Goal: Task Accomplishment & Management: Manage account settings

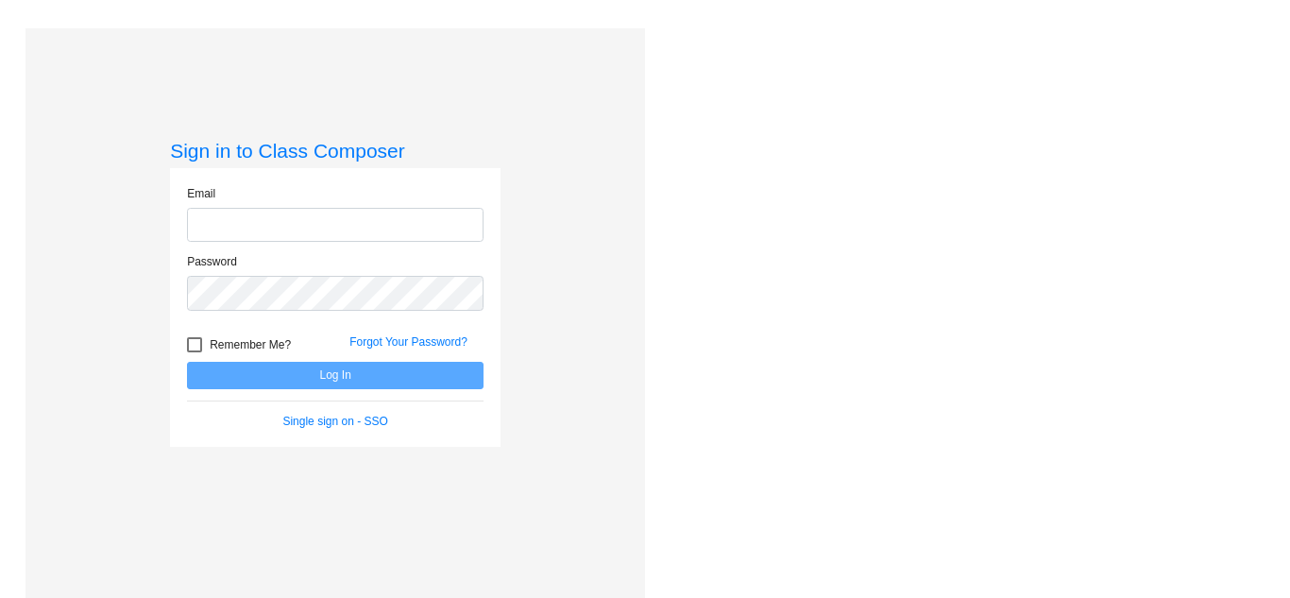
type input "support@classcomposer.com"
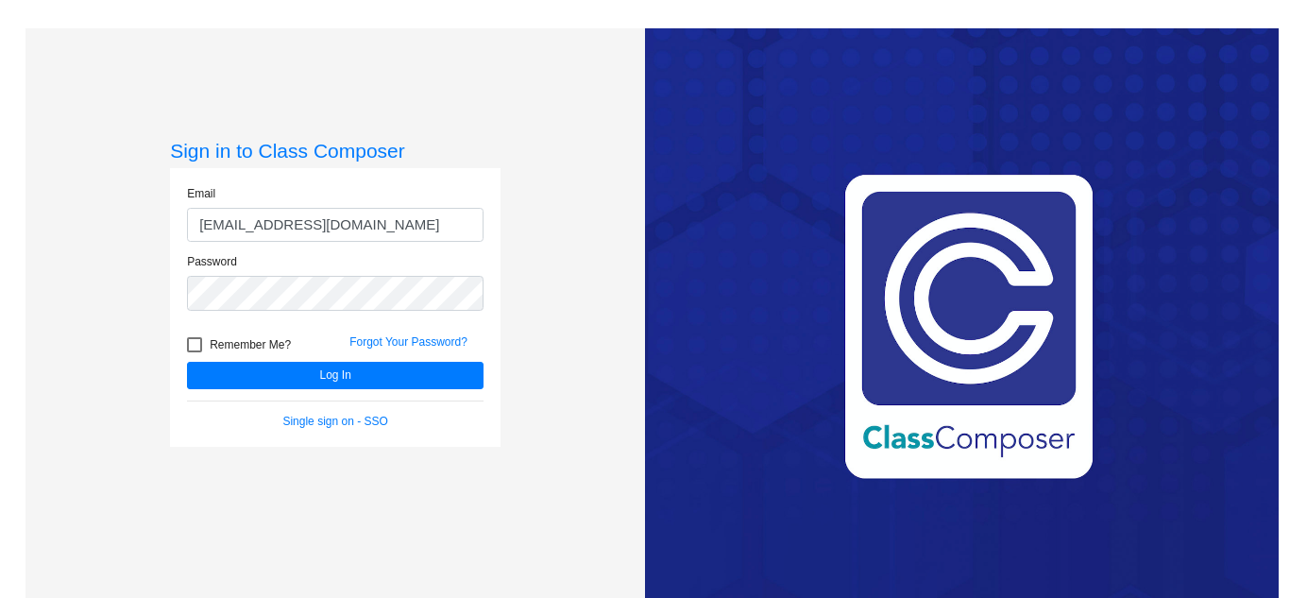
click at [581, 320] on div "Sign in to Class Composer Email support@classcomposer.com Password Remember Me?…" at bounding box center [336, 327] width 620 height 598
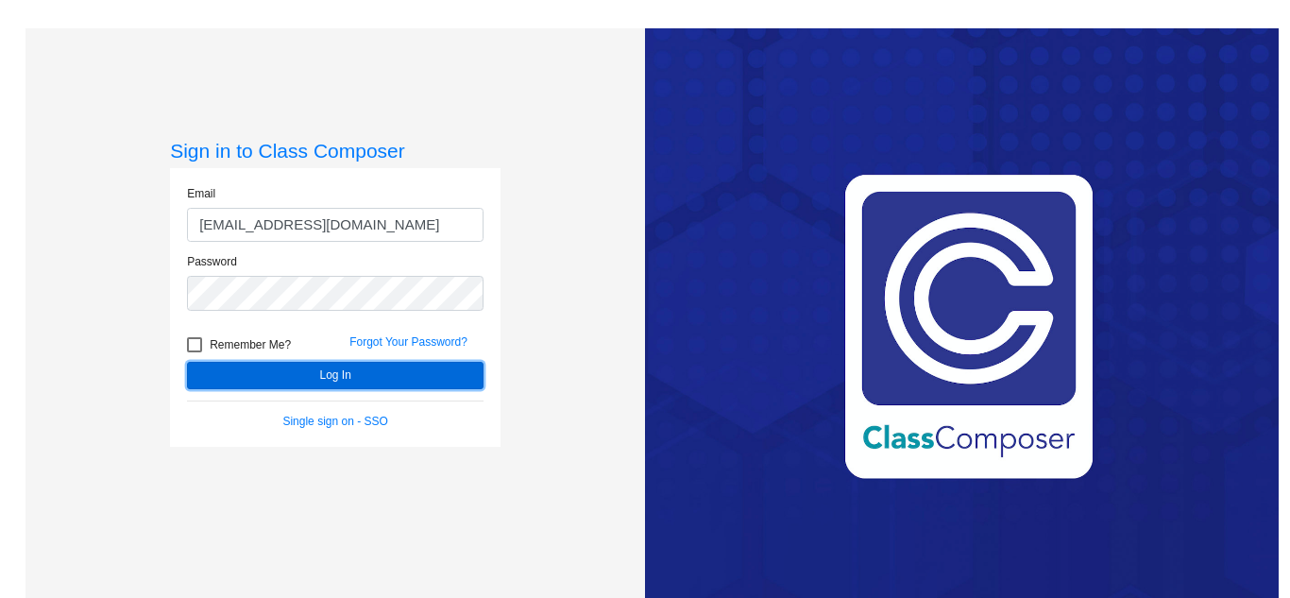
click at [445, 369] on button "Log In" at bounding box center [335, 375] width 297 height 27
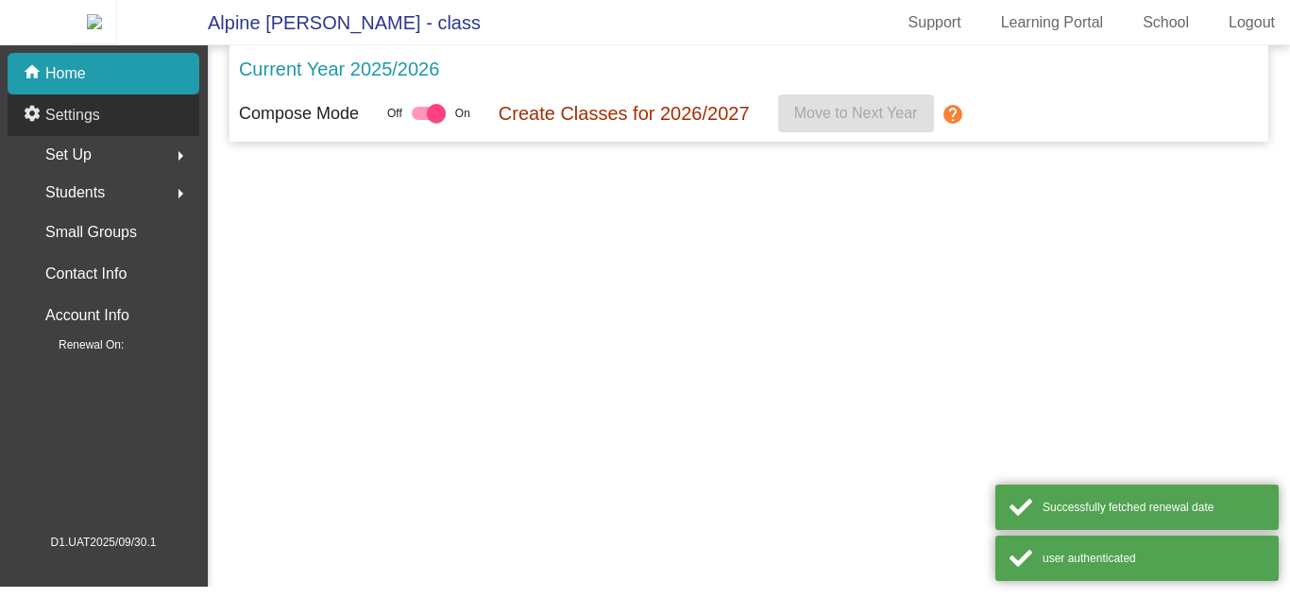
click at [147, 130] on div "settings Settings" at bounding box center [104, 115] width 192 height 42
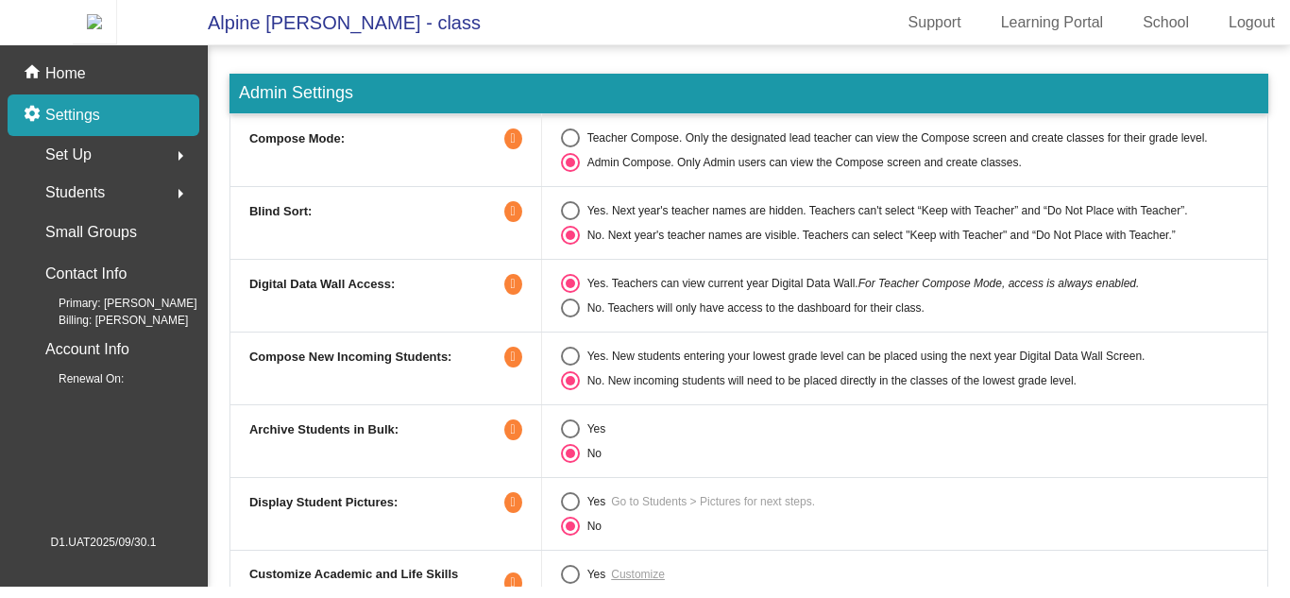
click at [515, 149] on icon at bounding box center [513, 138] width 18 height 21
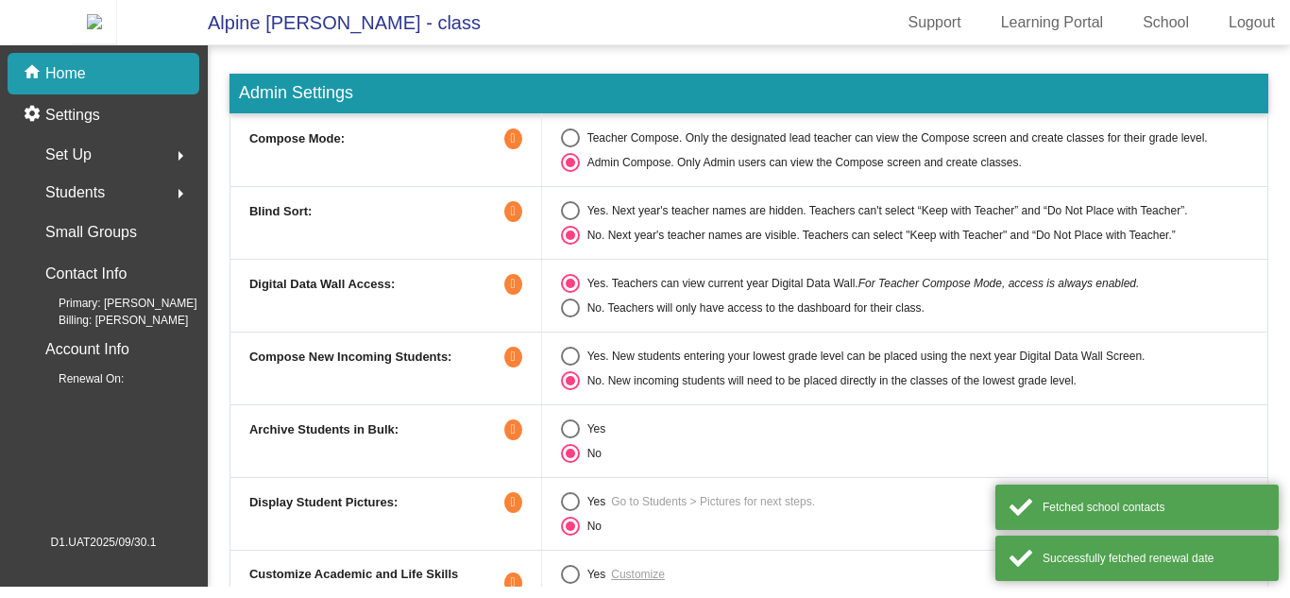
click at [514, 141] on icon at bounding box center [513, 138] width 18 height 21
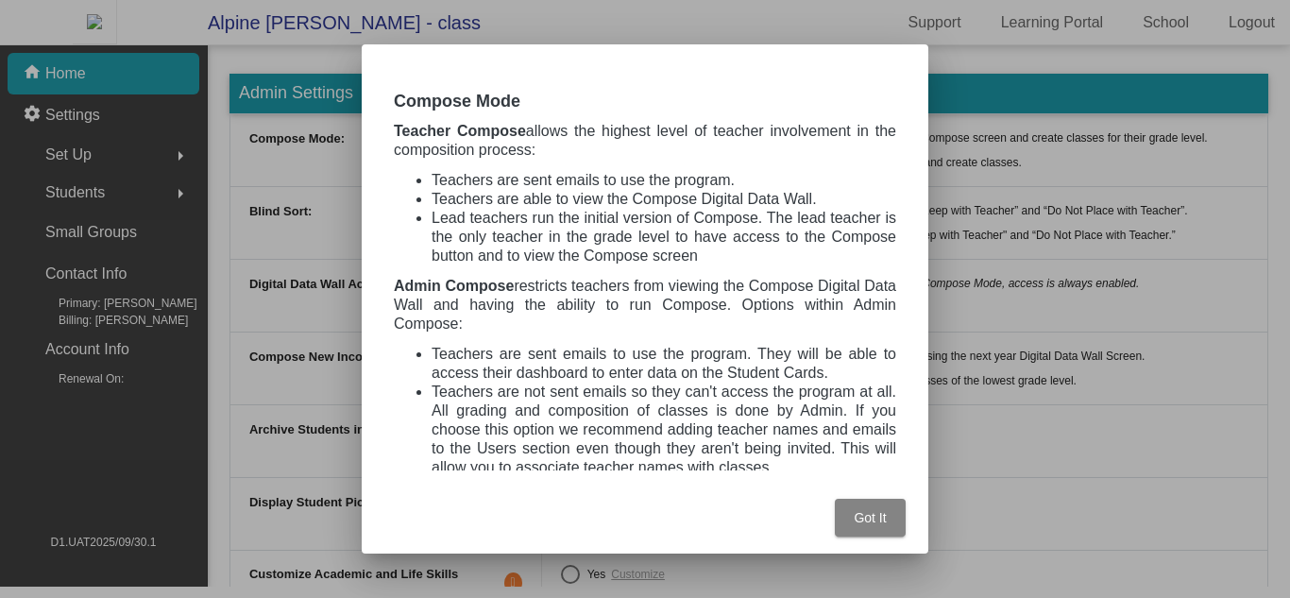
click at [885, 524] on span "Got It" at bounding box center [870, 517] width 32 height 15
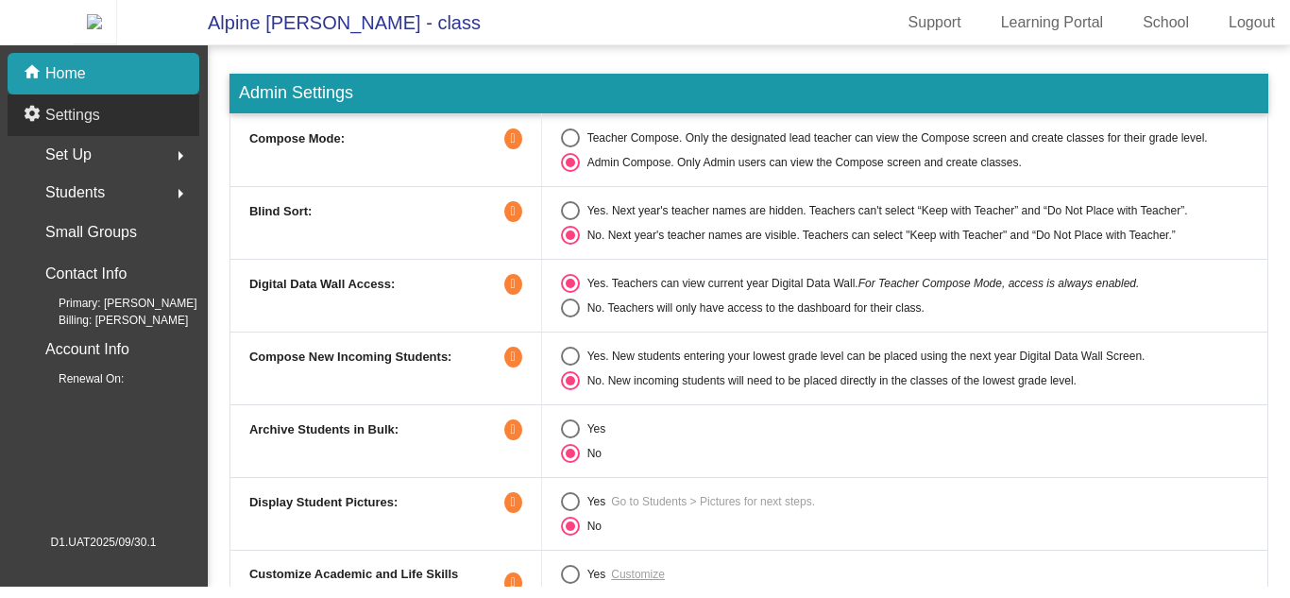
click at [176, 133] on div "settings Settings" at bounding box center [104, 115] width 192 height 42
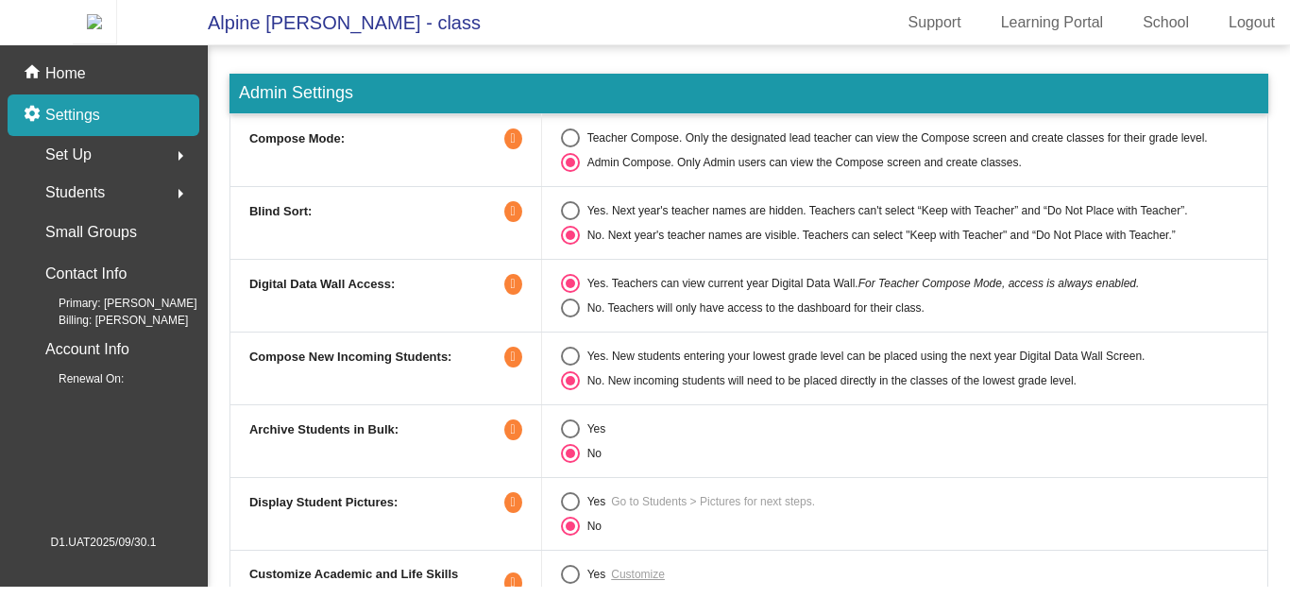
click at [908, 477] on td "Yes No" at bounding box center [904, 440] width 726 height 73
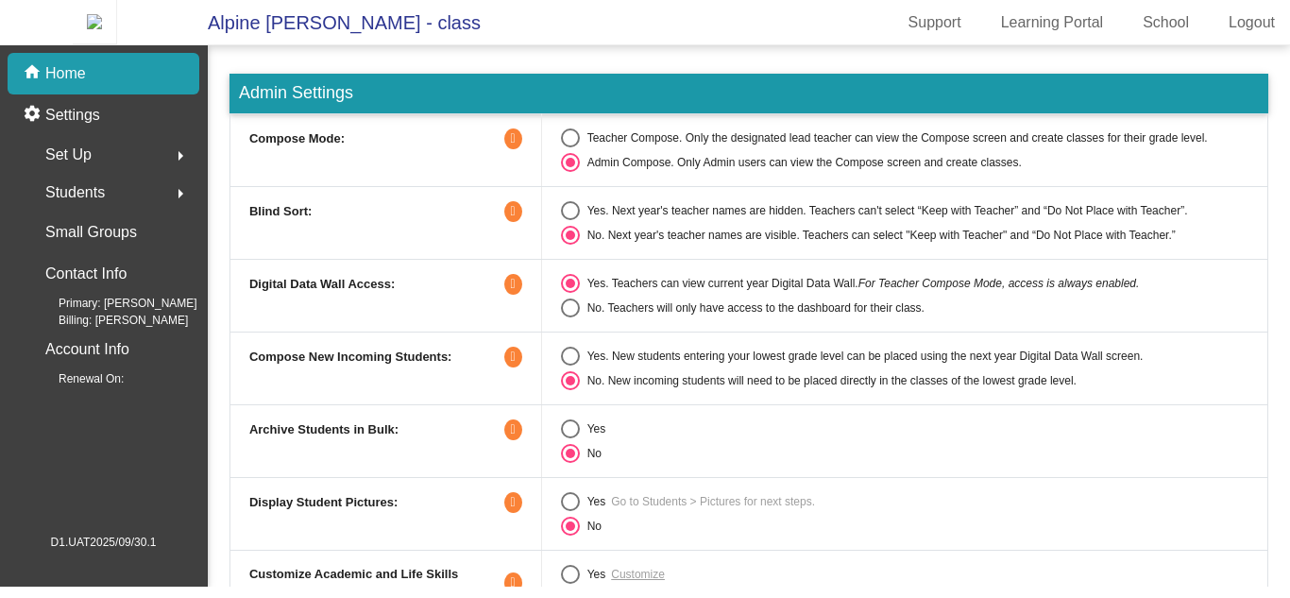
scroll to position [48, 0]
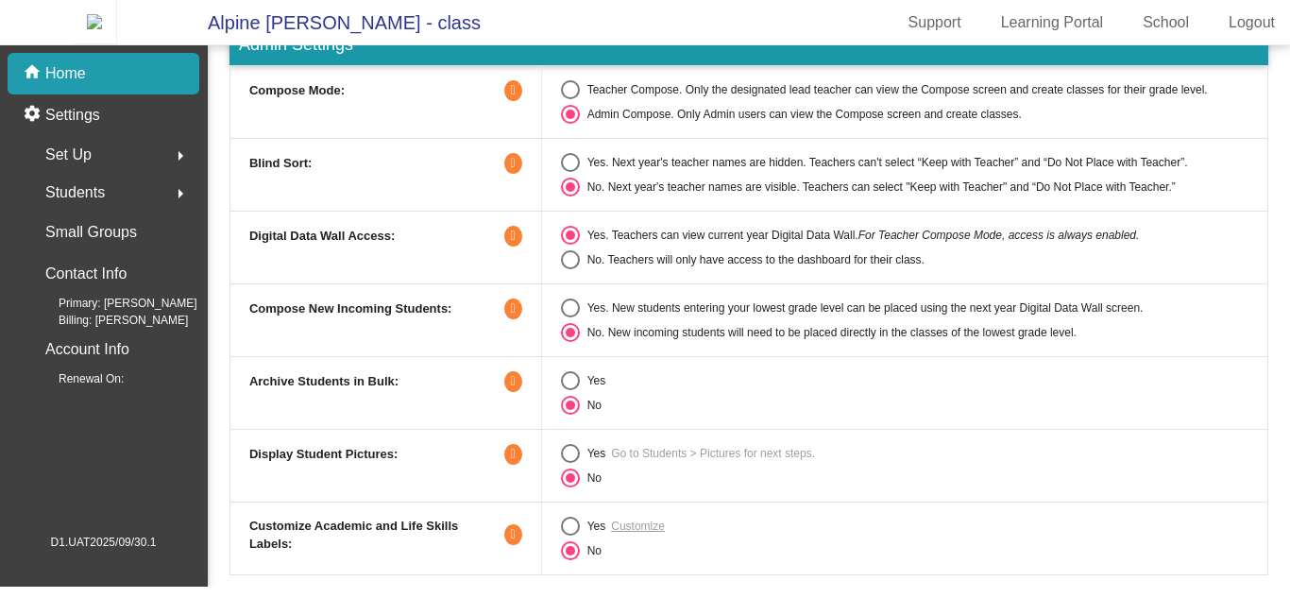
click at [511, 390] on icon at bounding box center [513, 381] width 18 height 21
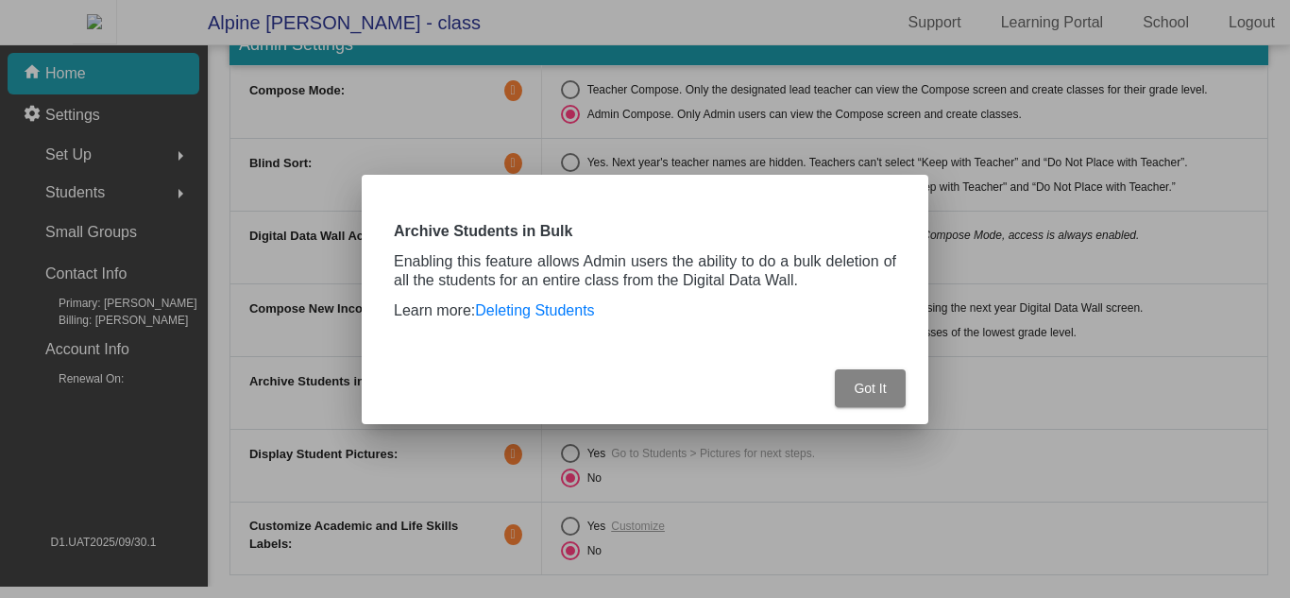
click at [867, 390] on span "Got It" at bounding box center [870, 388] width 32 height 15
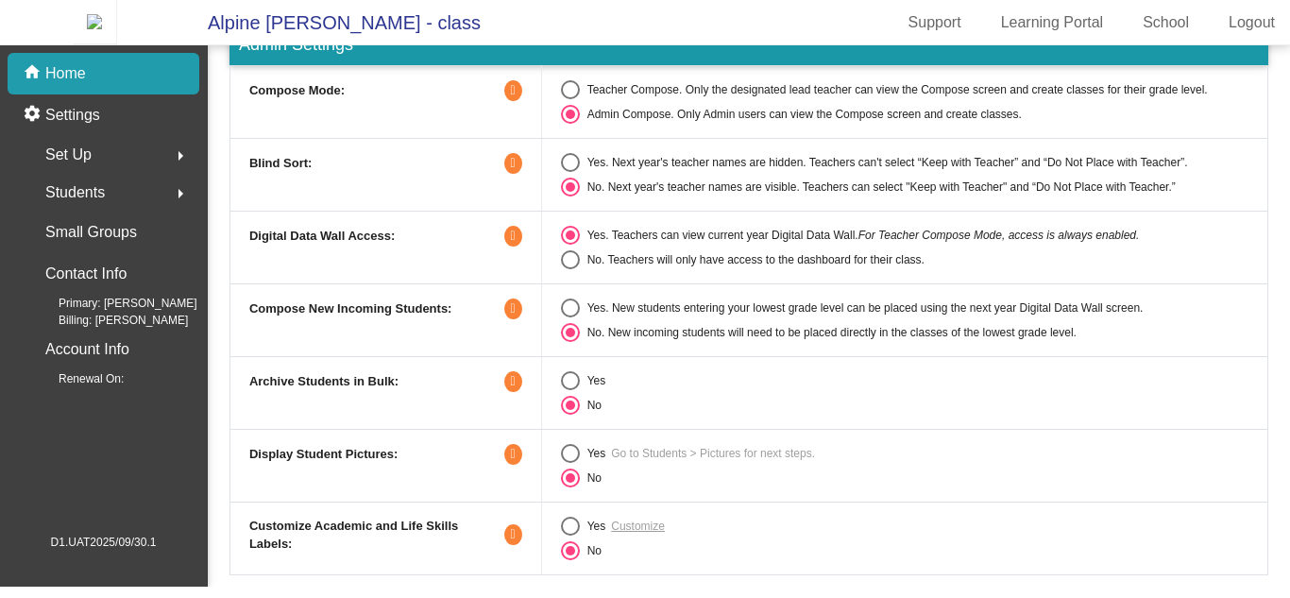
click at [556, 469] on td "Yes Go to Students > Pictures for next steps. No" at bounding box center [904, 465] width 726 height 73
click at [566, 463] on div "Select an option" at bounding box center [570, 453] width 19 height 19
click at [570, 464] on input "Yes" at bounding box center [570, 463] width 1 height 1
radio input "true"
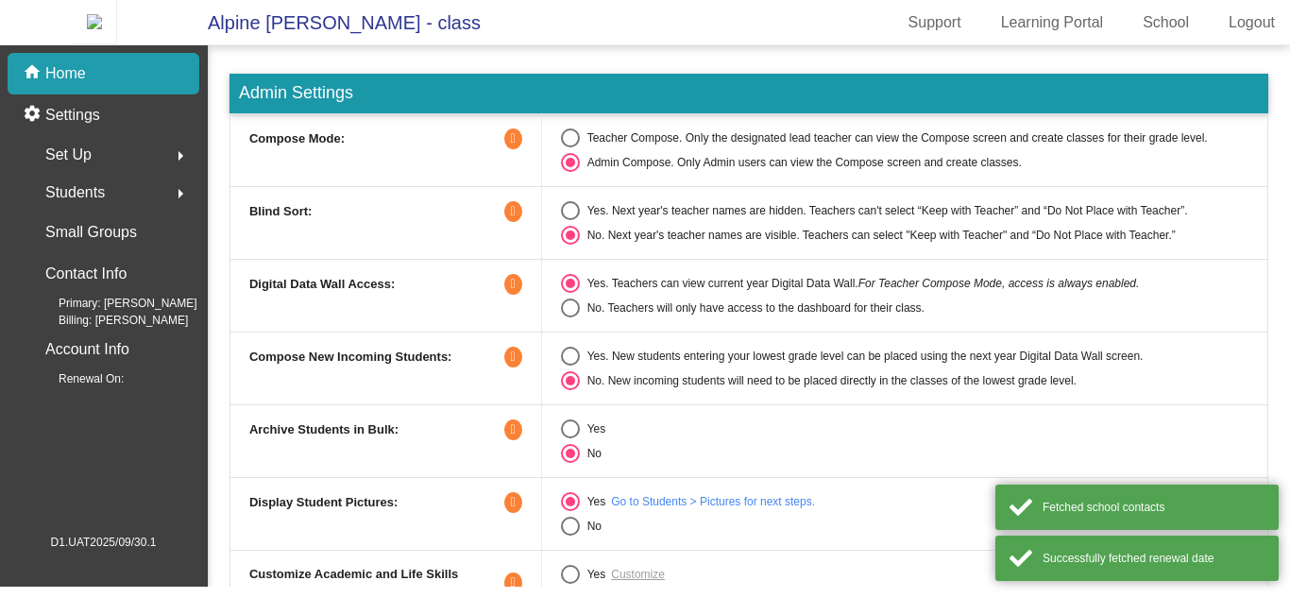
scroll to position [48, 0]
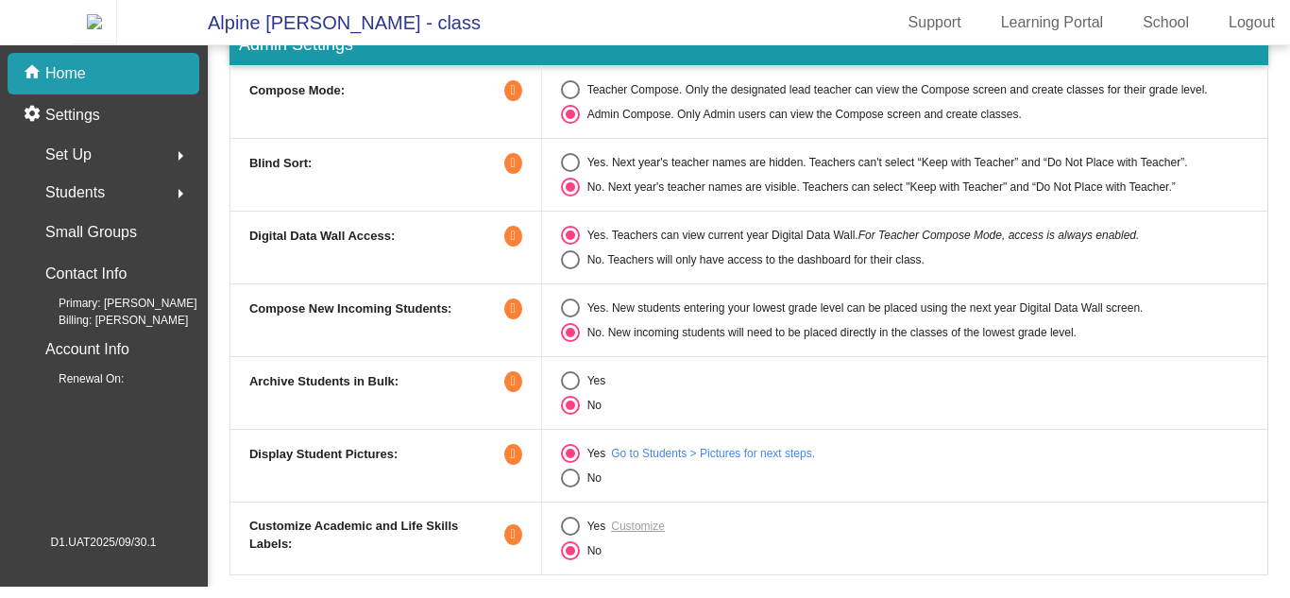
click at [692, 462] on link "Go to Students > Pictures for next steps." at bounding box center [713, 453] width 204 height 17
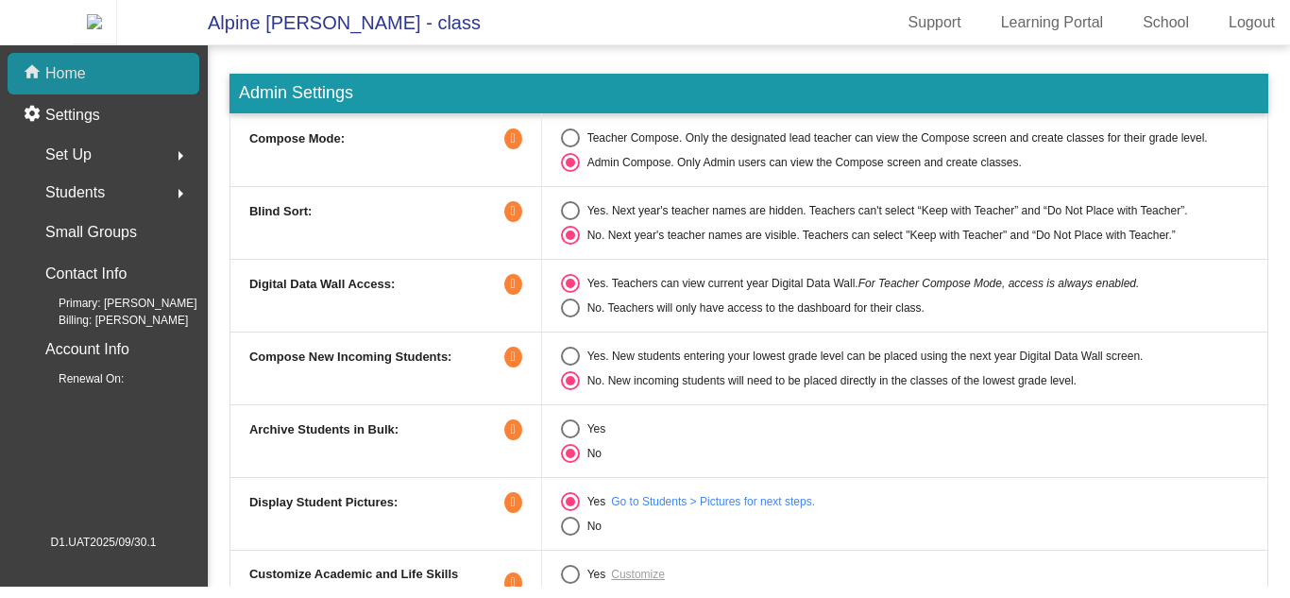
click at [131, 94] on div "home Home" at bounding box center [104, 74] width 192 height 42
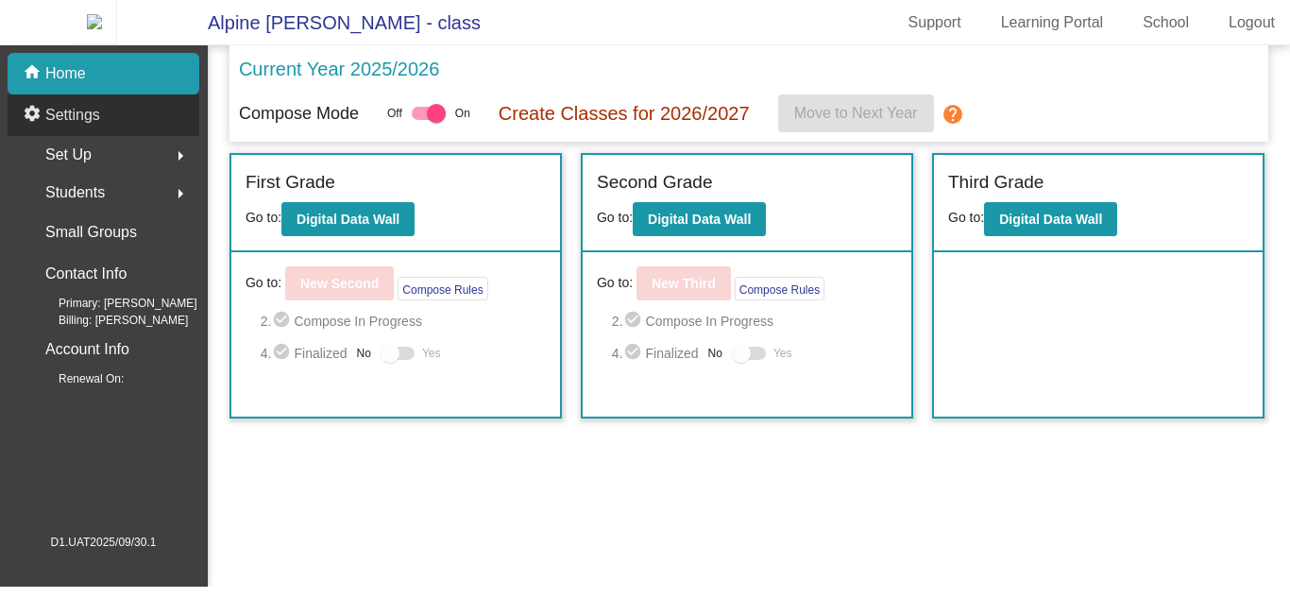
click at [128, 128] on div "settings Settings" at bounding box center [104, 115] width 192 height 42
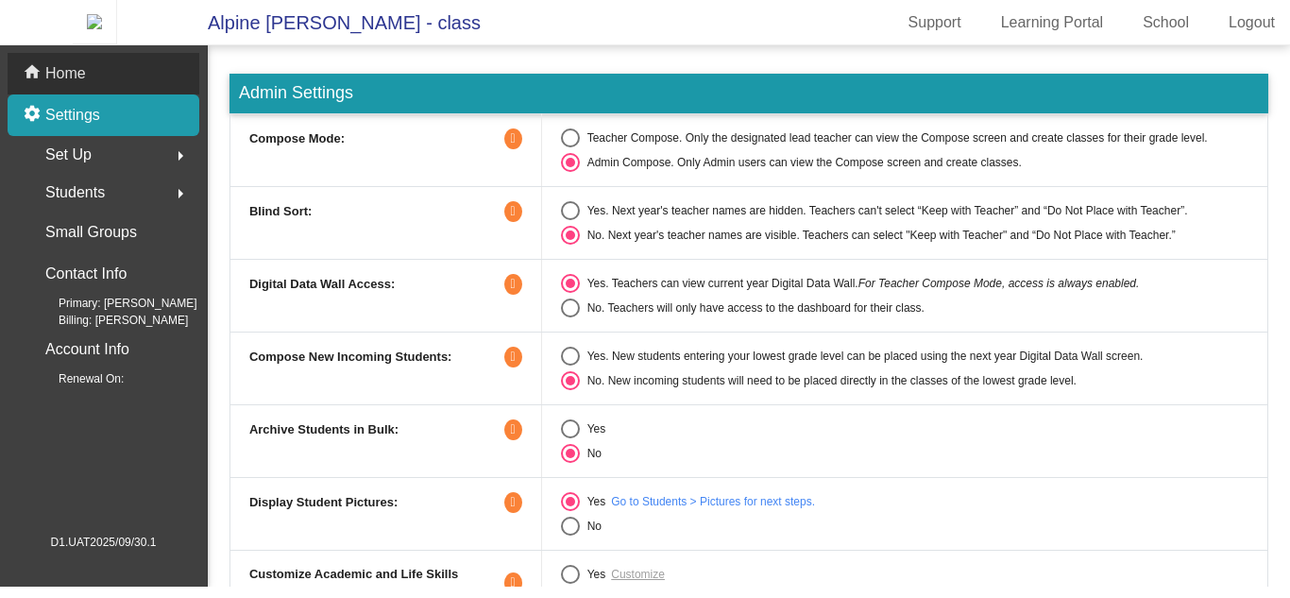
click at [141, 94] on div "home Home" at bounding box center [104, 74] width 192 height 42
